Goal: Find contact information: Obtain details needed to contact an individual or organization

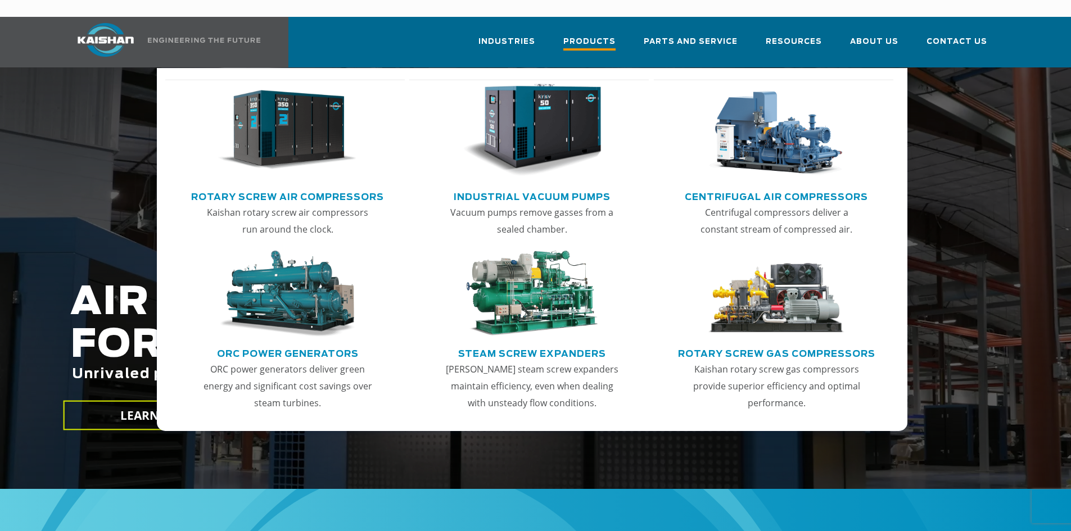
click at [589, 35] on span "Products" at bounding box center [589, 42] width 52 height 15
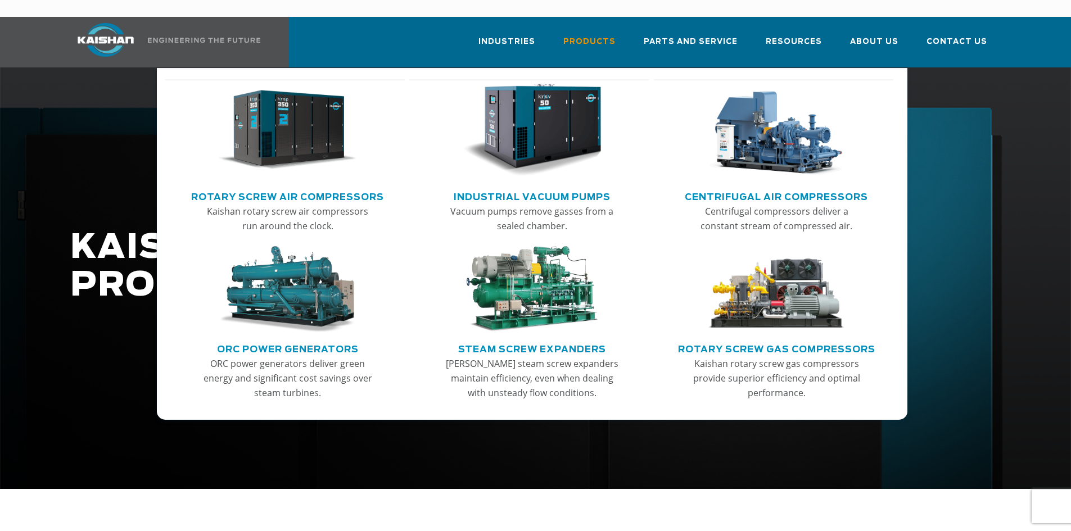
click at [288, 187] on link "Rotary Screw Air Compressors" at bounding box center [287, 195] width 193 height 17
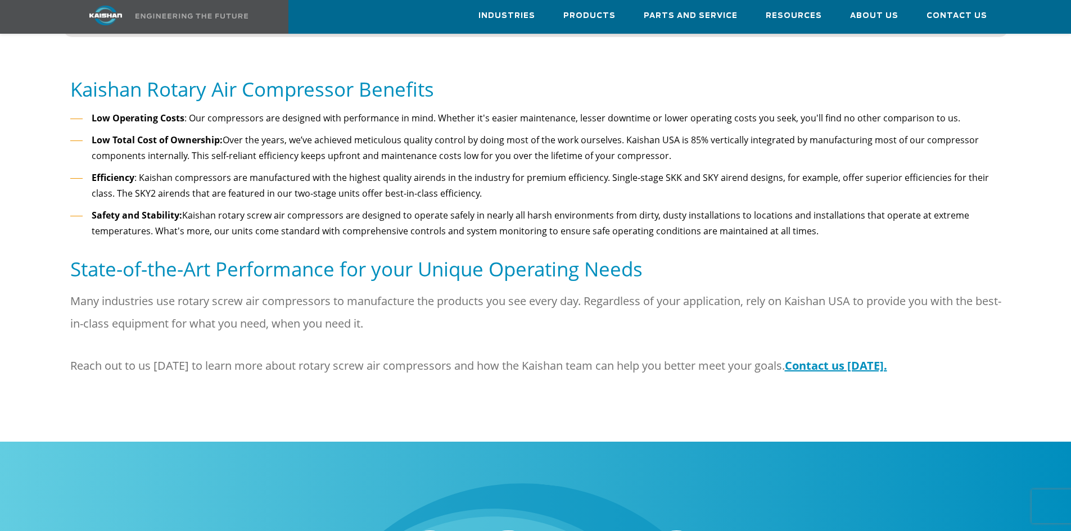
scroll to position [1293, 0]
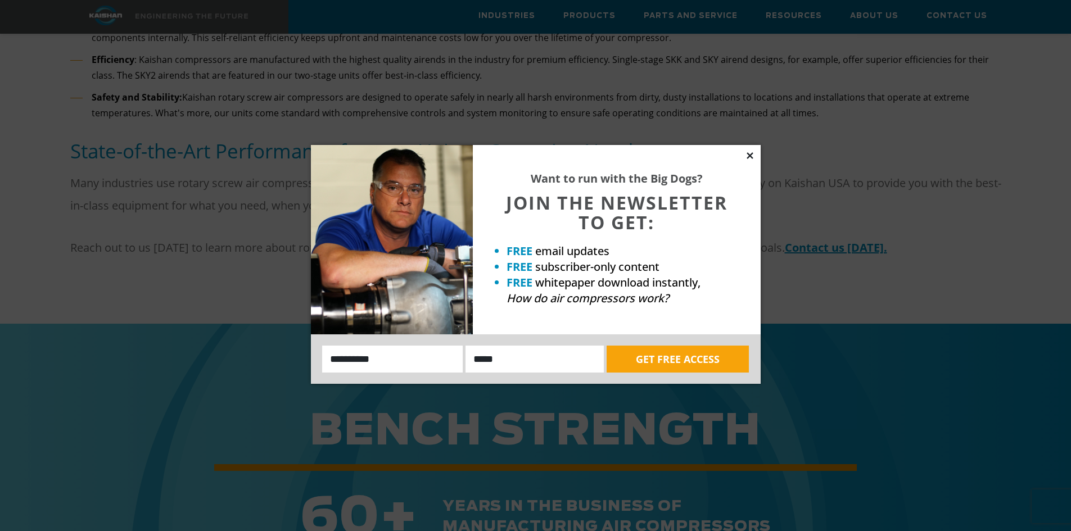
click at [750, 153] on icon at bounding box center [750, 156] width 10 height 10
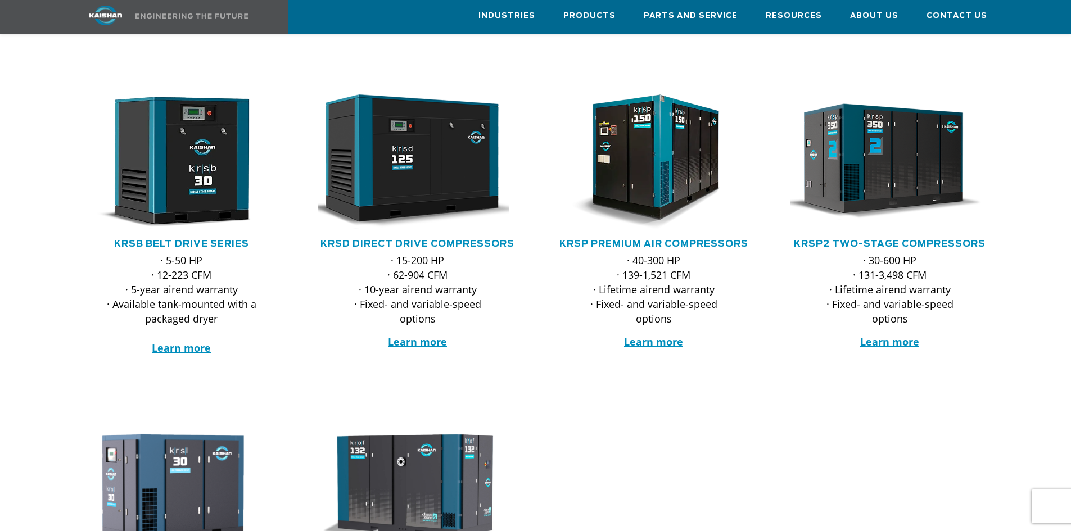
scroll to position [0, 0]
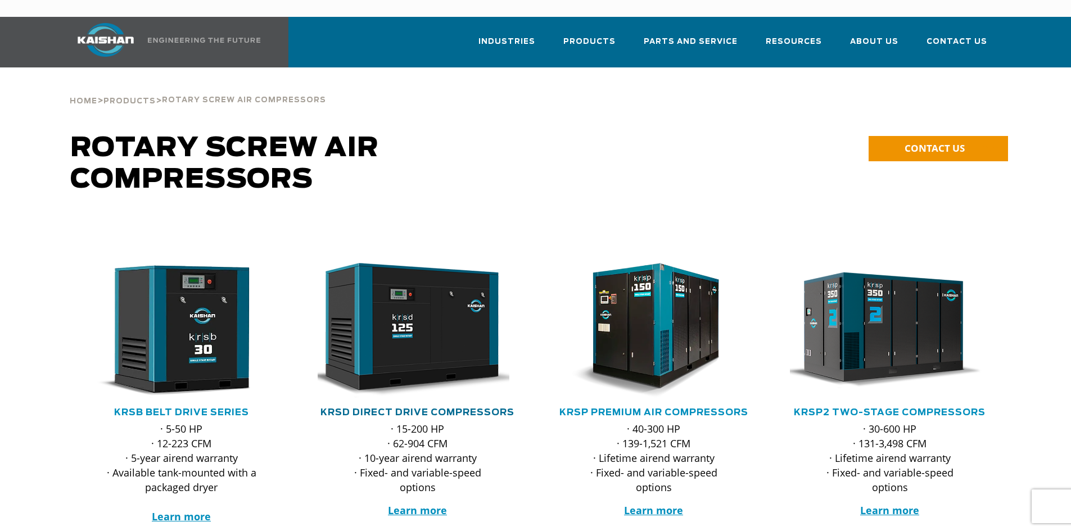
click at [424, 408] on link "KRSD Direct Drive Compressors" at bounding box center [417, 412] width 194 height 9
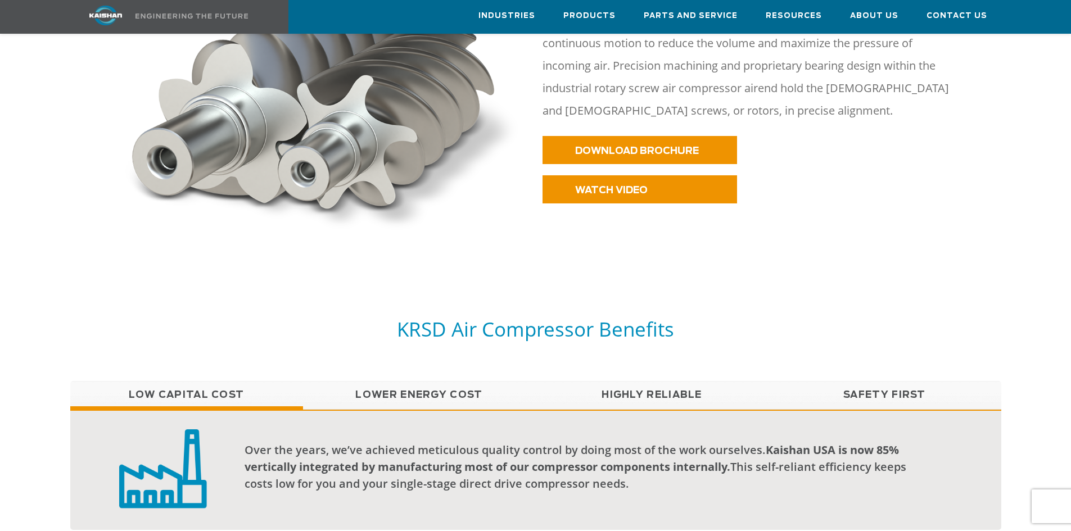
scroll to position [674, 0]
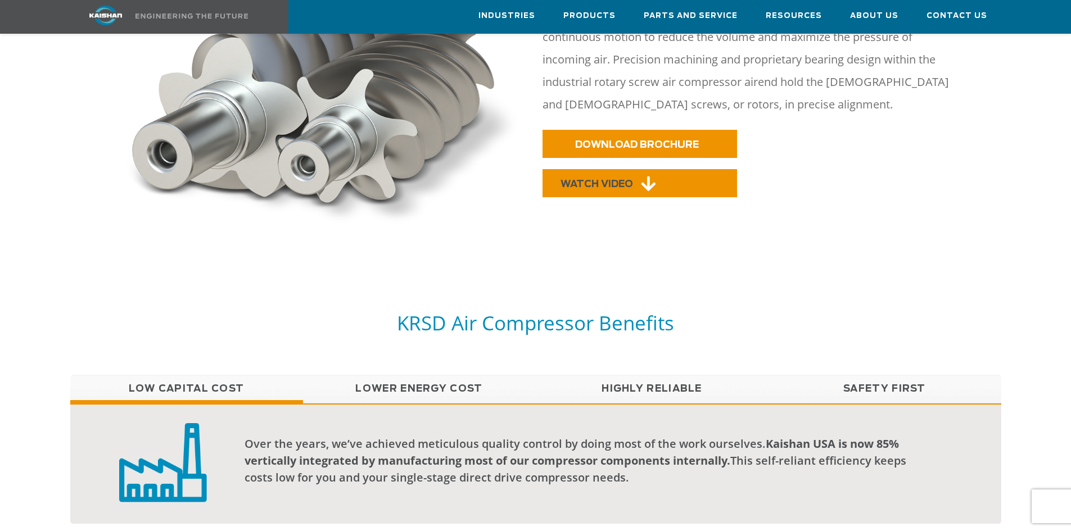
click at [600, 179] on span "WATCH VIDEO" at bounding box center [596, 184] width 73 height 10
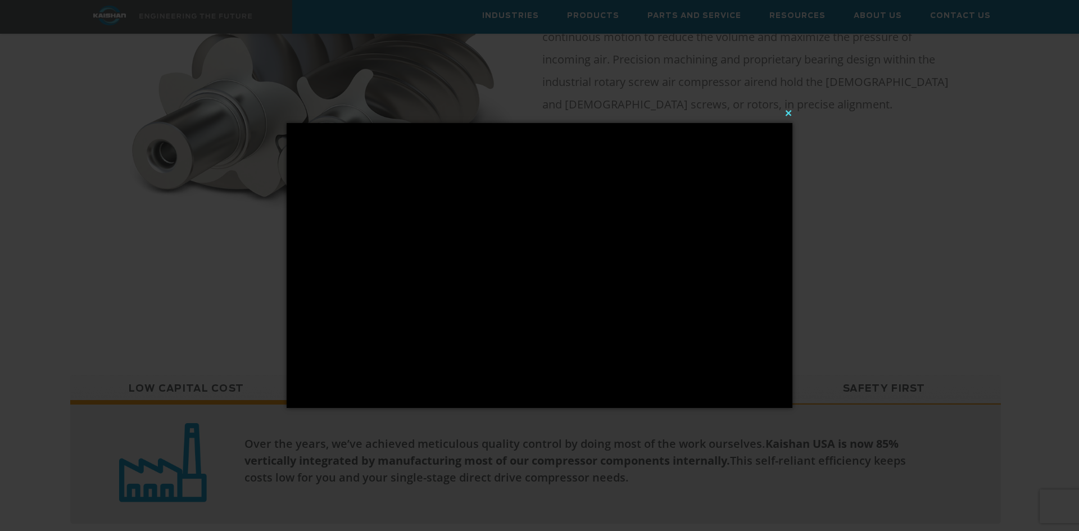
click at [789, 114] on button "×" at bounding box center [543, 113] width 506 height 25
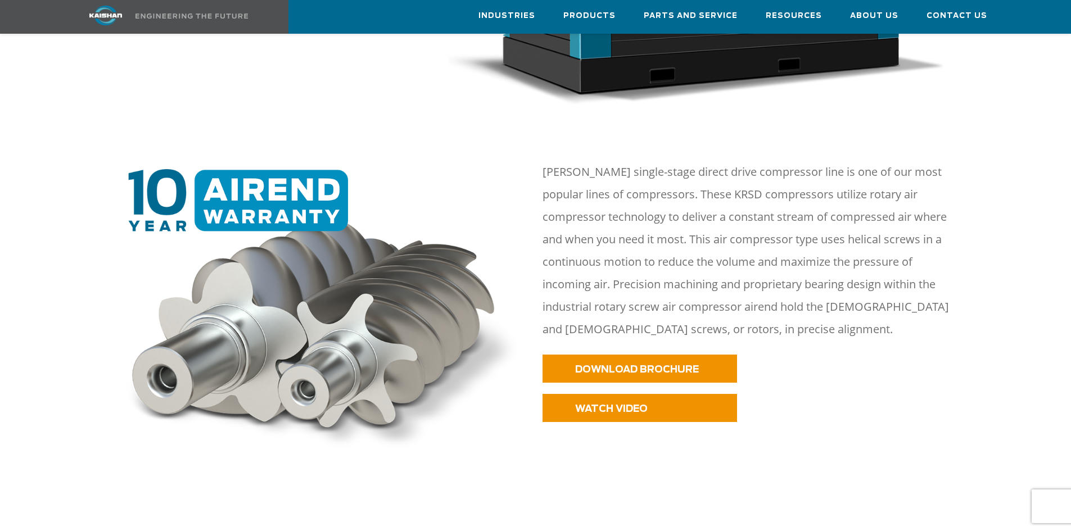
scroll to position [0, 0]
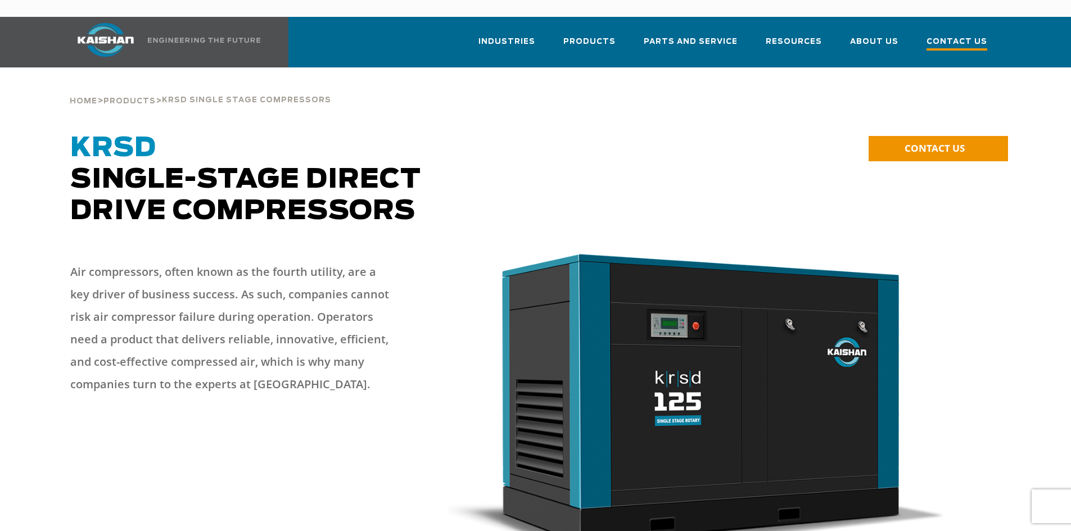
click at [959, 35] on span "Contact Us" at bounding box center [956, 42] width 61 height 15
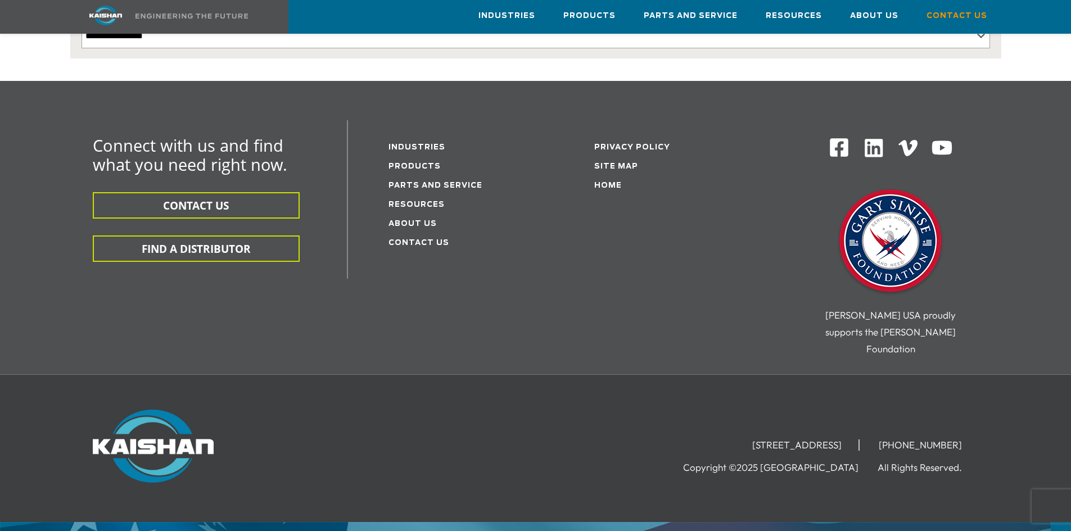
scroll to position [298, 0]
